Goal: Navigation & Orientation: Find specific page/section

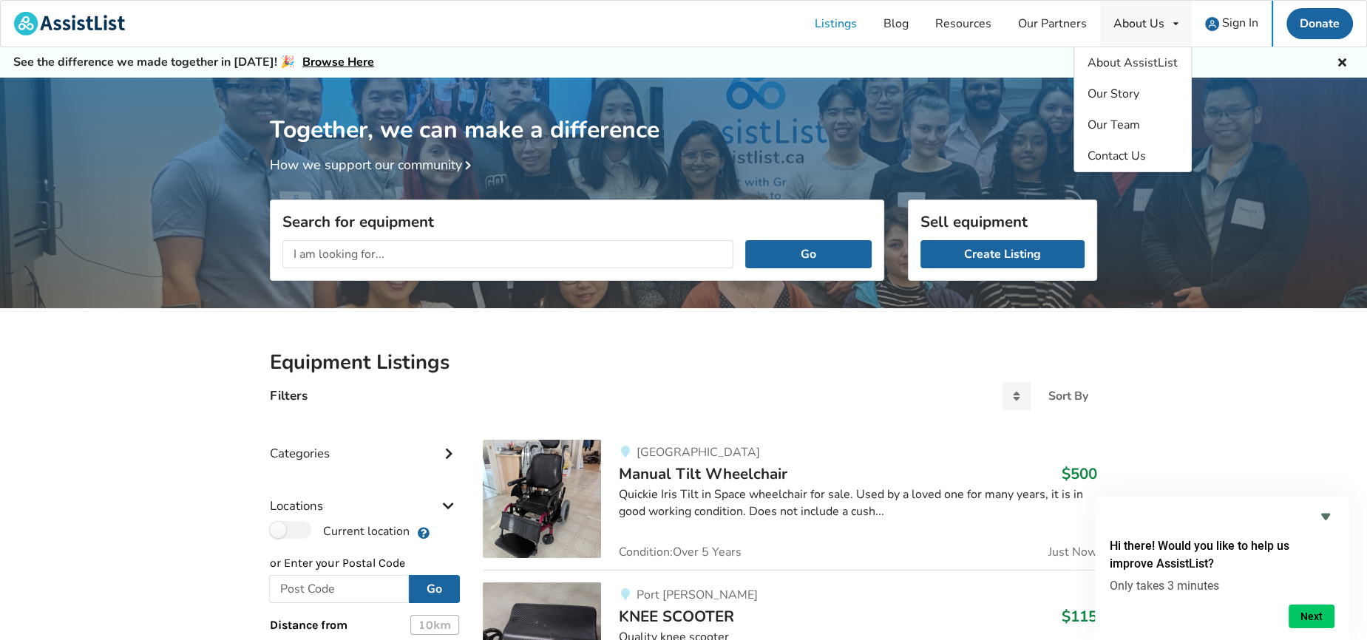
click at [1130, 27] on div "About Us" at bounding box center [1138, 24] width 51 height 12
click at [1118, 87] on span "Our Story" at bounding box center [1113, 94] width 52 height 16
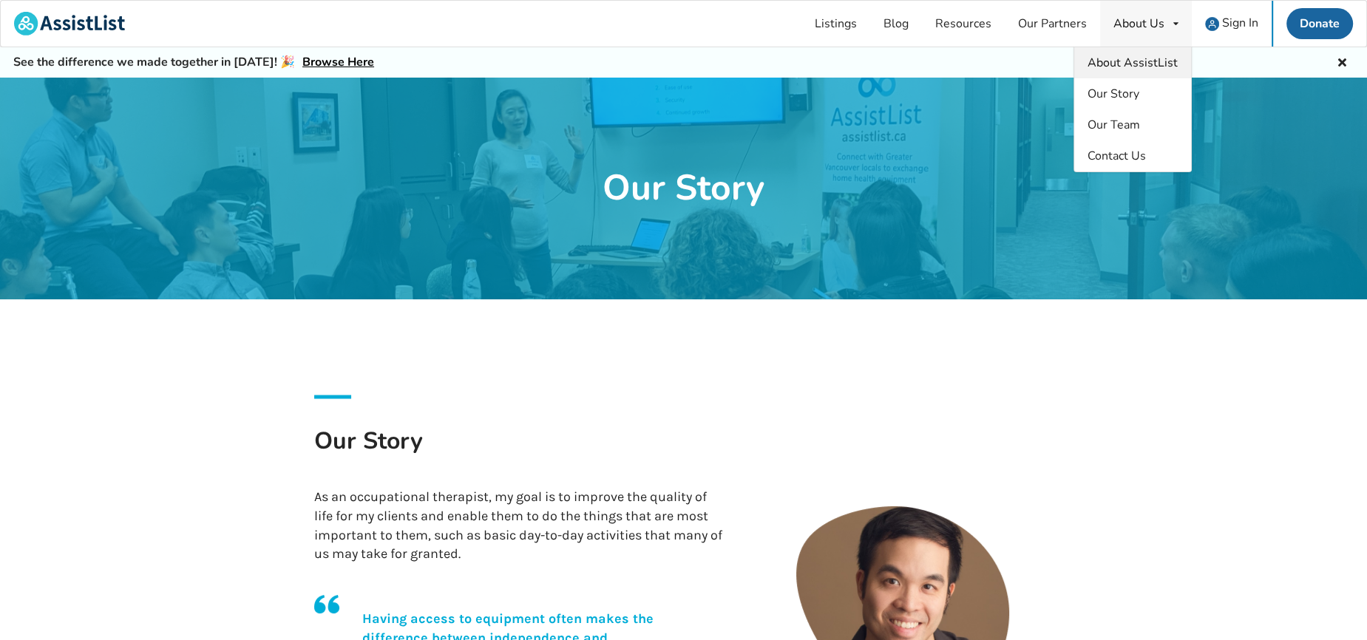
click at [1124, 62] on span "About AssistList" at bounding box center [1132, 63] width 90 height 16
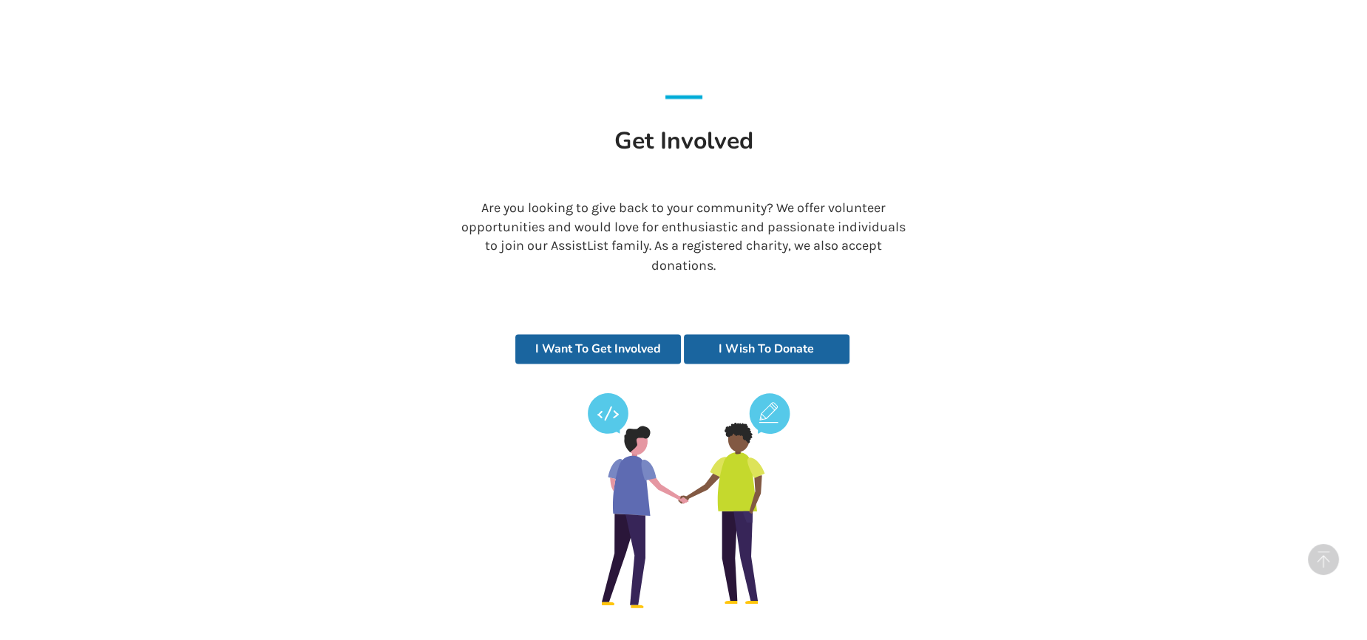
scroll to position [3097, 0]
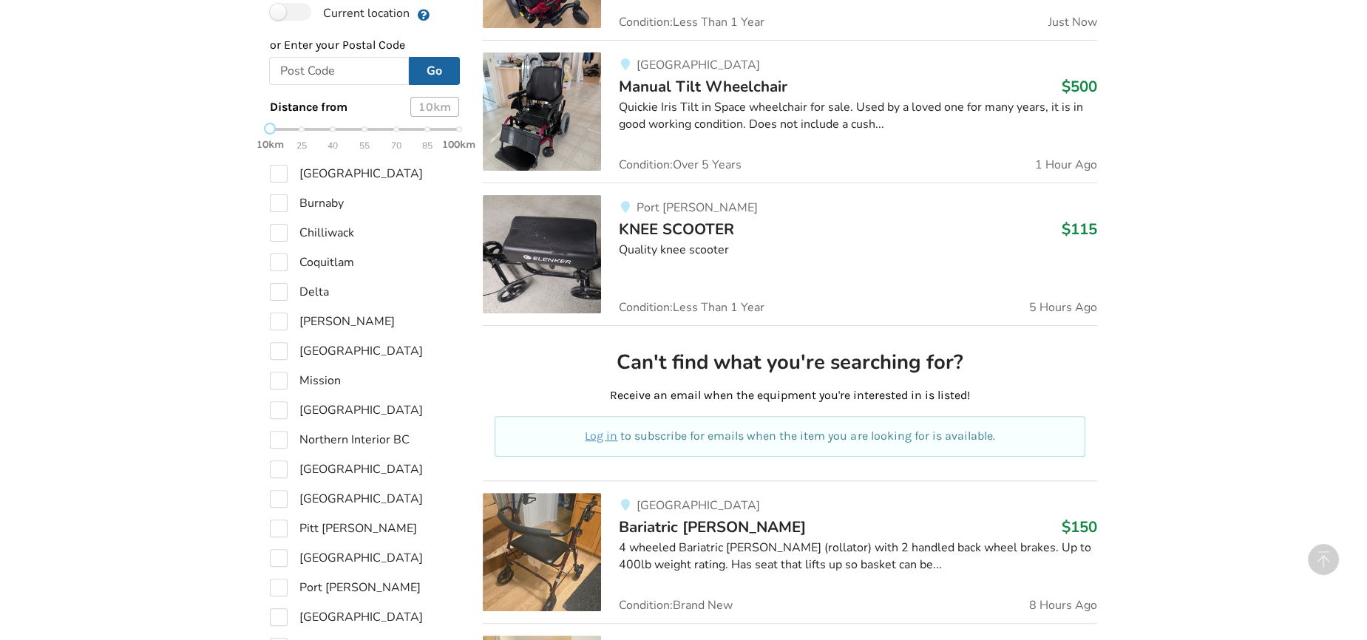
scroll to position [517, 0]
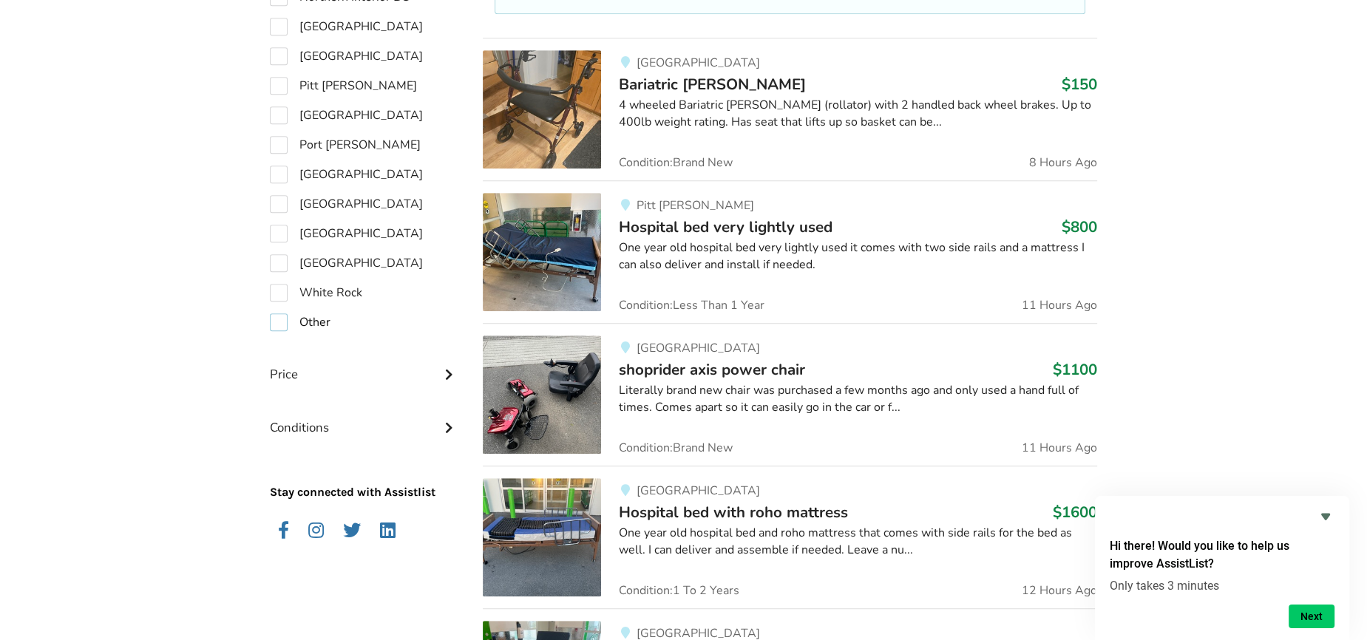
click at [278, 323] on label "Other" at bounding box center [300, 322] width 61 height 18
checkbox input "true"
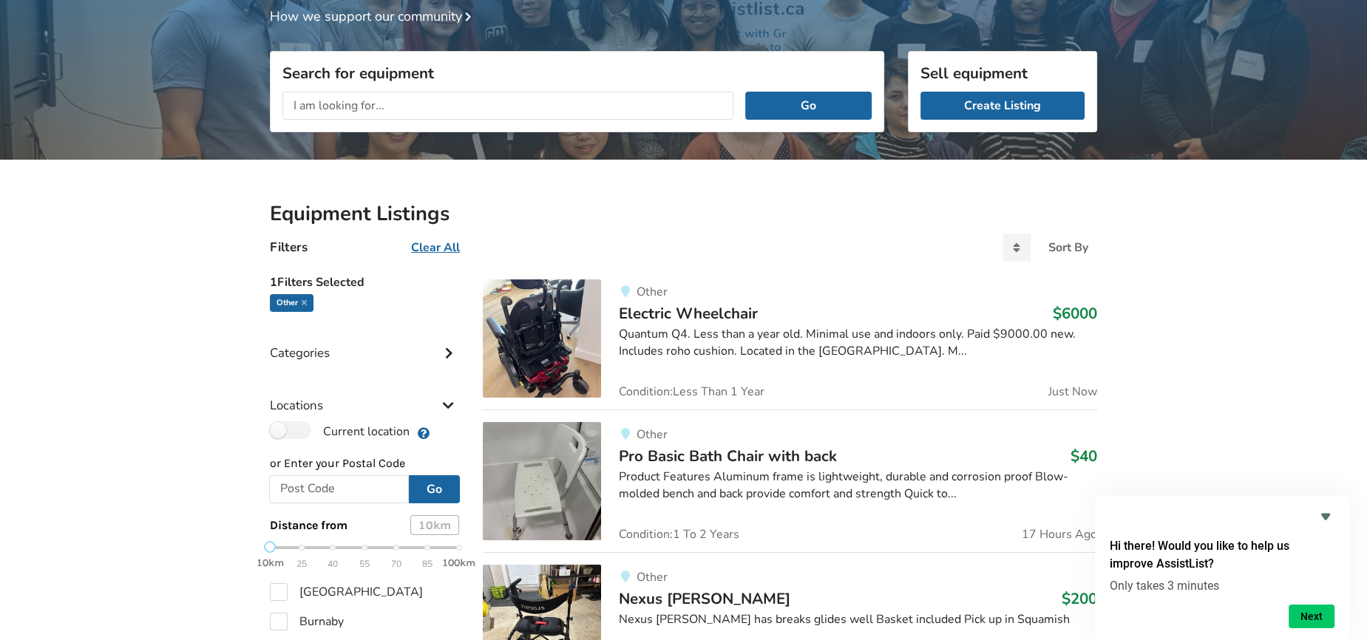
scroll to position [148, 0]
